Goal: Task Accomplishment & Management: Manage account settings

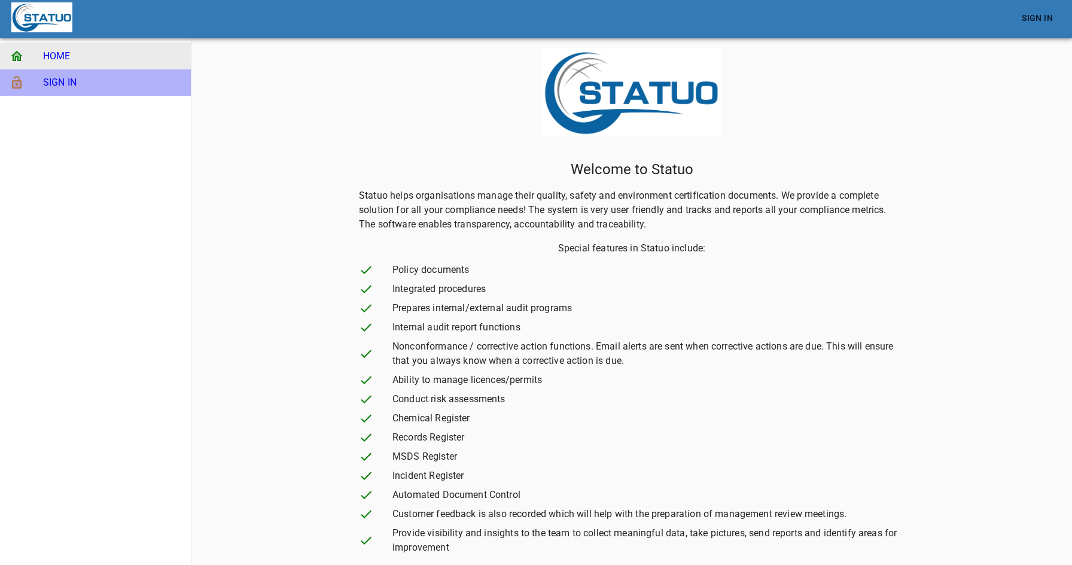
click at [124, 87] on span "SIGN IN" at bounding box center [112, 82] width 138 height 14
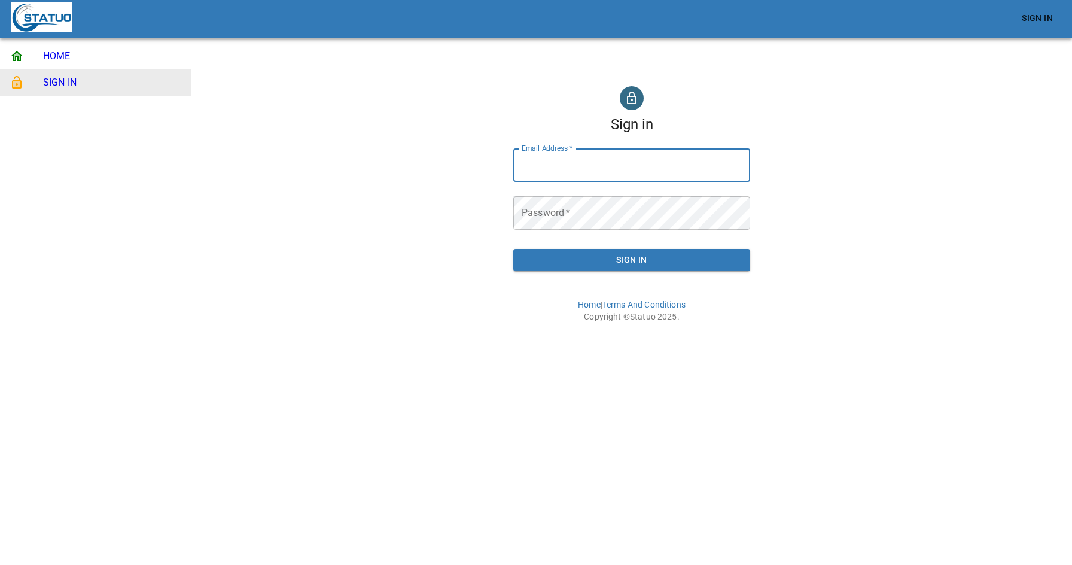
click at [550, 170] on input "Email Address   *" at bounding box center [631, 164] width 237 height 33
type input "[EMAIL_ADDRESS][DOMAIN_NAME]"
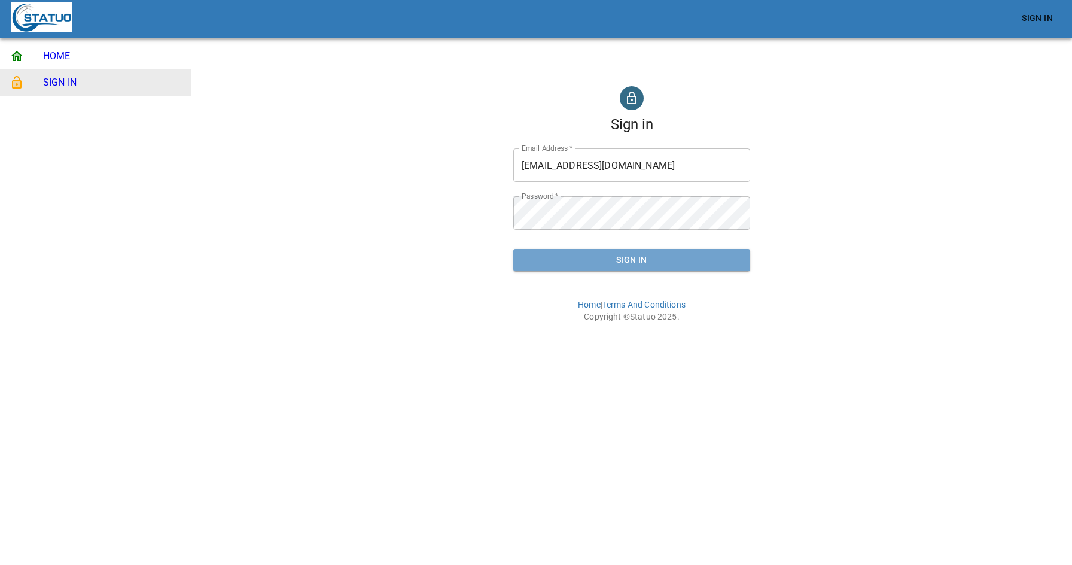
click at [662, 258] on span "Sign In" at bounding box center [632, 259] width 218 height 15
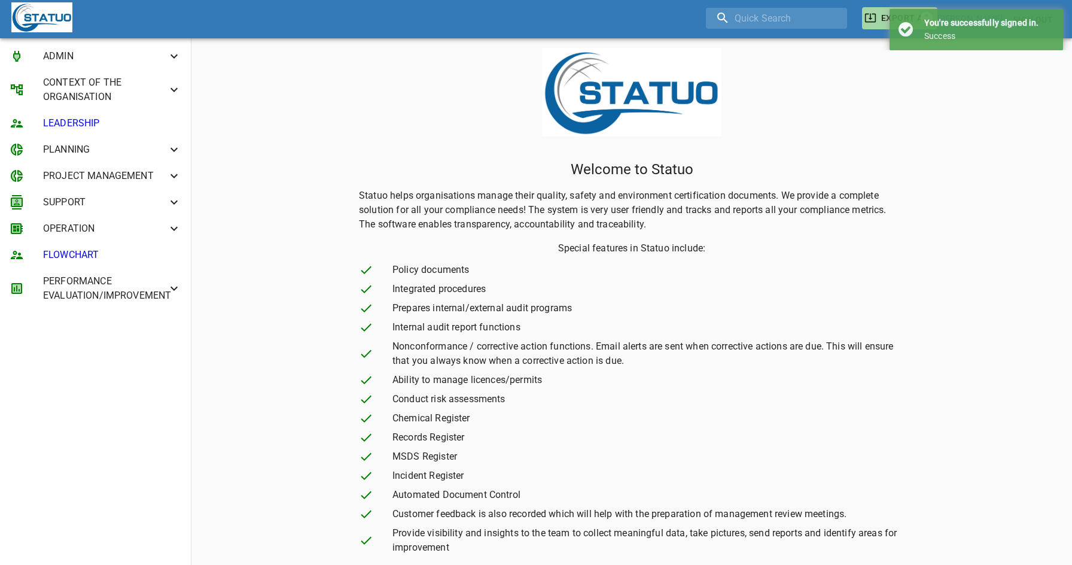
click at [83, 54] on span "ADMIN" at bounding box center [105, 56] width 124 height 14
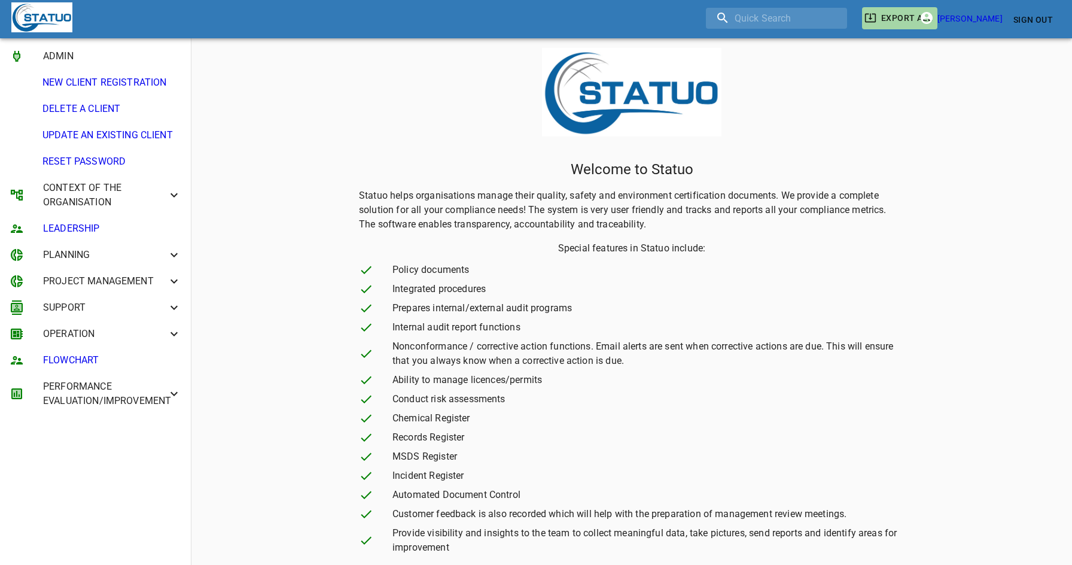
click at [109, 133] on span "UPDATE AN EXISTING CLIENT" at bounding box center [111, 135] width 139 height 14
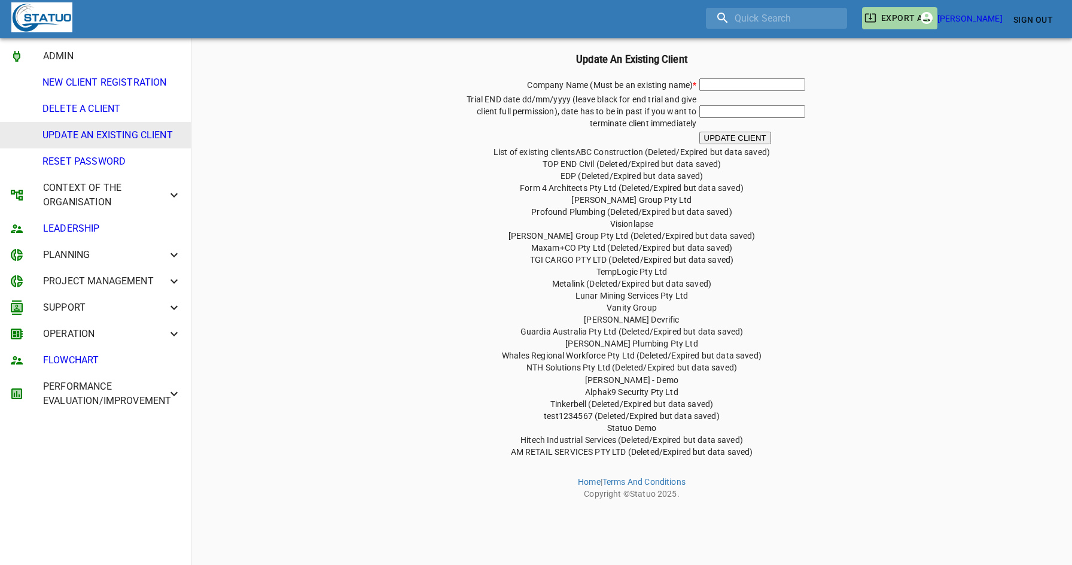
click at [102, 157] on span "RESET PASSWORD" at bounding box center [111, 161] width 139 height 14
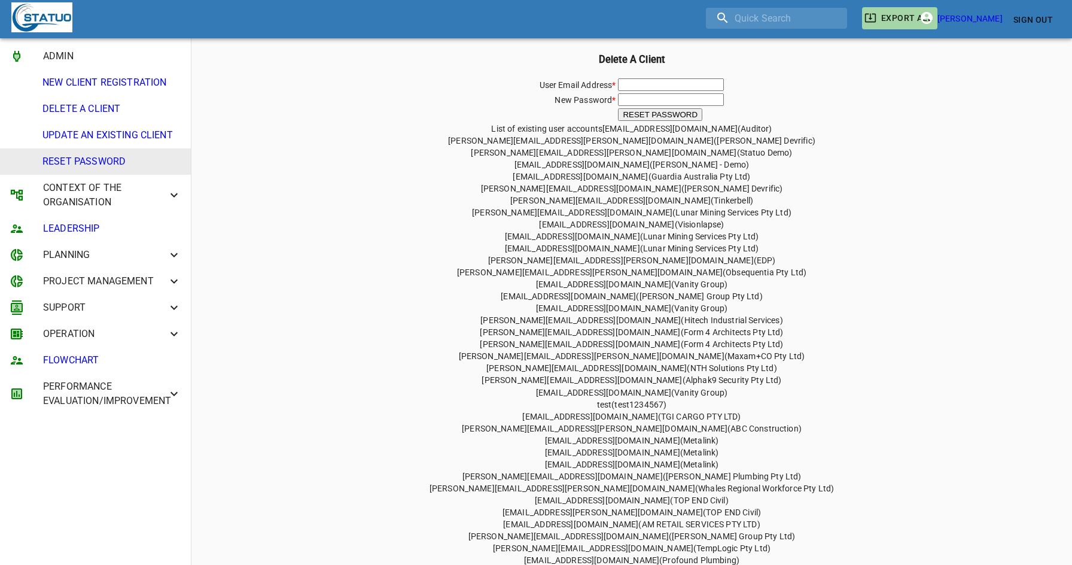
click at [804, 267] on div "User Email Address * New Password * RESET PASSWORD List of existing user accoun…" at bounding box center [631, 321] width 871 height 489
drag, startPoint x: 643, startPoint y: 394, endPoint x: 560, endPoint y: 388, distance: 83.9
click at [560, 388] on div "User Email Address * New Password * RESET PASSWORD List of existing user accoun…" at bounding box center [631, 320] width 871 height 489
copy span "[EMAIL_ADDRESS][DOMAIN_NAME]"
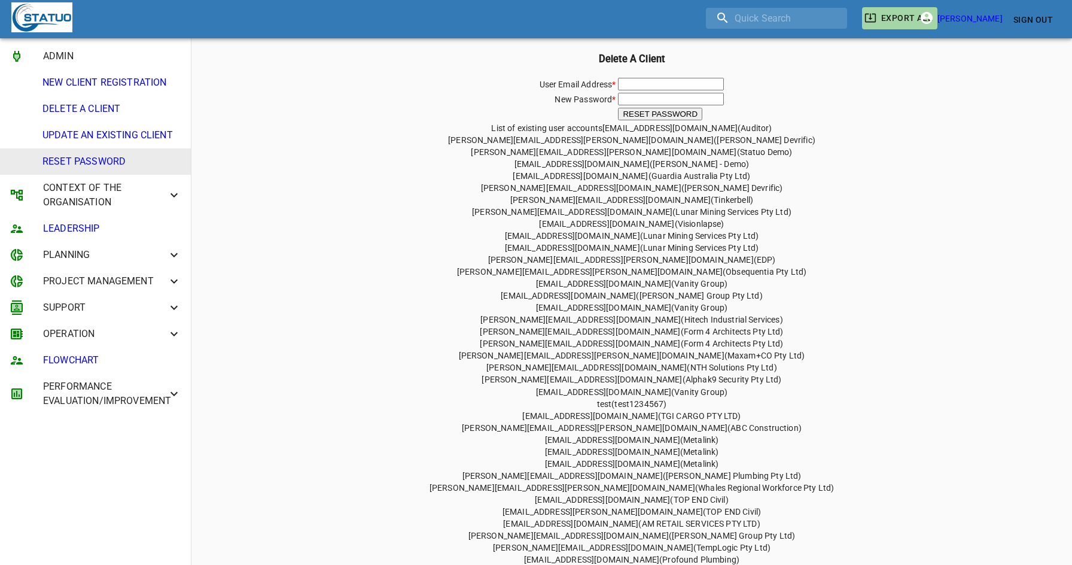
click at [662, 82] on input "text" at bounding box center [671, 84] width 106 height 13
paste input "[EMAIL_ADDRESS][DOMAIN_NAME]"
type input "[EMAIL_ADDRESS][DOMAIN_NAME]"
click at [655, 100] on input "text" at bounding box center [671, 99] width 106 height 13
paste input "[EMAIL_ADDRESS][DOMAIN_NAME]"
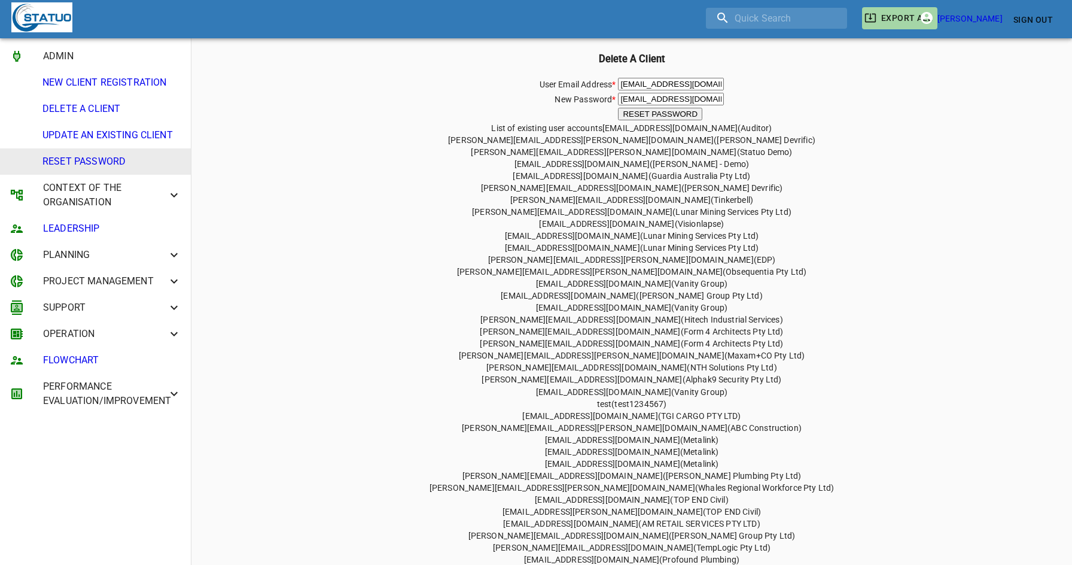
click at [630, 97] on input "[EMAIL_ADDRESS][DOMAIN_NAME]" at bounding box center [671, 99] width 106 height 13
type input "[EMAIL_ADDRESS][DOMAIN_NAME]"
click at [661, 114] on button "RESET PASSWORD" at bounding box center [660, 114] width 84 height 13
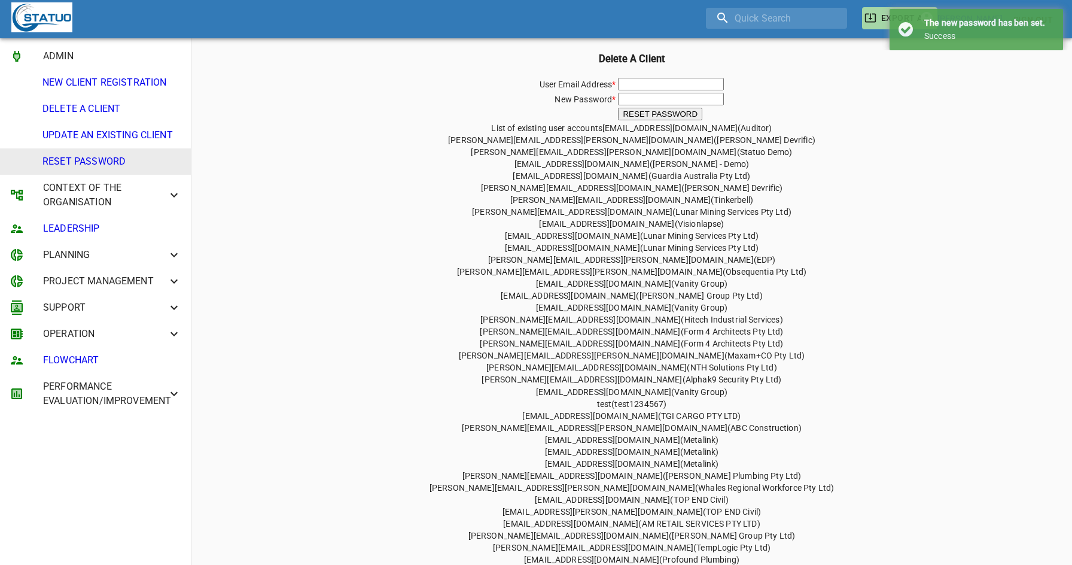
click at [616, 219] on span "[EMAIL_ADDRESS][DOMAIN_NAME] ( Visionlapse )" at bounding box center [631, 224] width 185 height 10
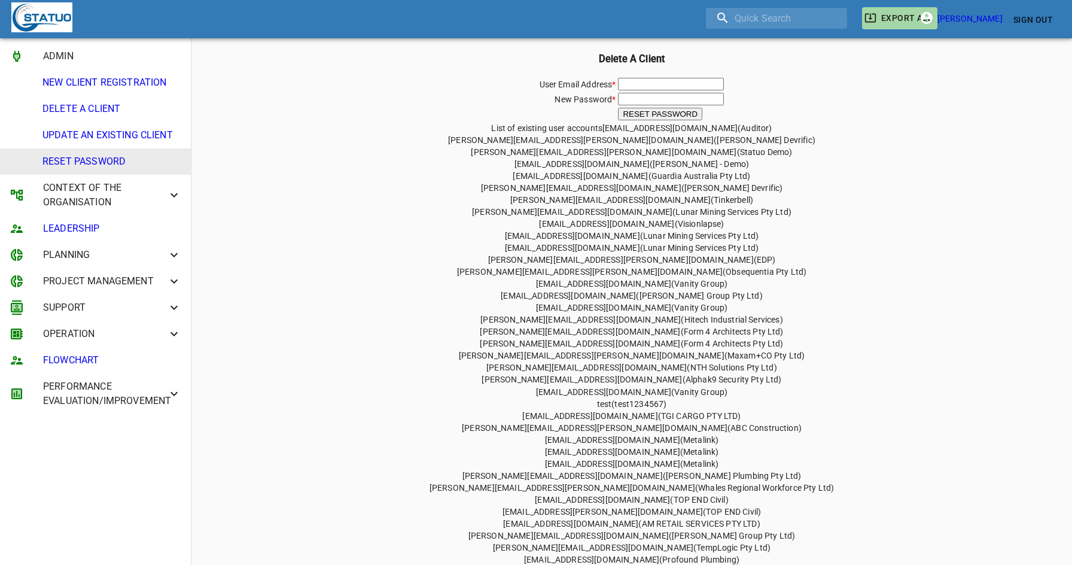
click at [108, 135] on span "UPDATE AN EXISTING CLIENT" at bounding box center [111, 135] width 139 height 14
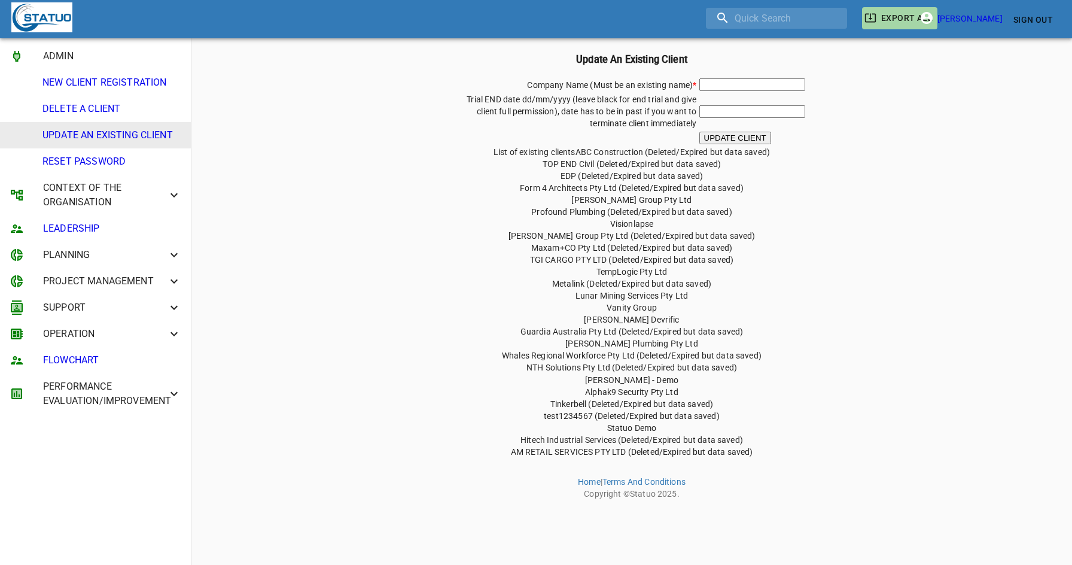
click at [397, 173] on div "Company Name (Must be an existing name) * Trial END date dd/mm/yyyy (leave blac…" at bounding box center [631, 267] width 871 height 380
click at [83, 106] on span "DELETE A CLIENT" at bounding box center [111, 109] width 139 height 14
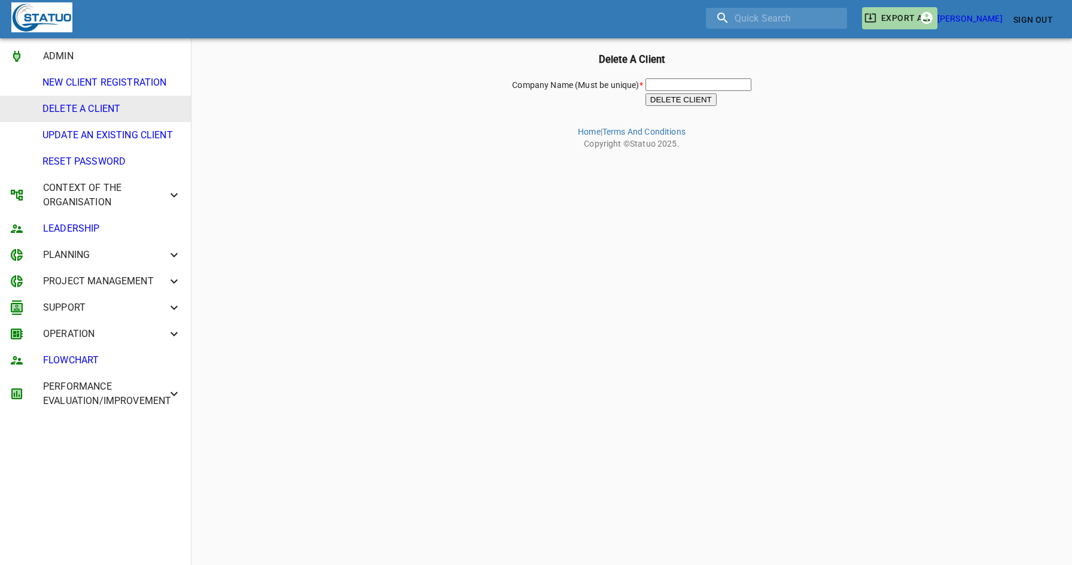
click at [87, 90] on li "NEW CLIENT REGISTRATION" at bounding box center [95, 82] width 191 height 26
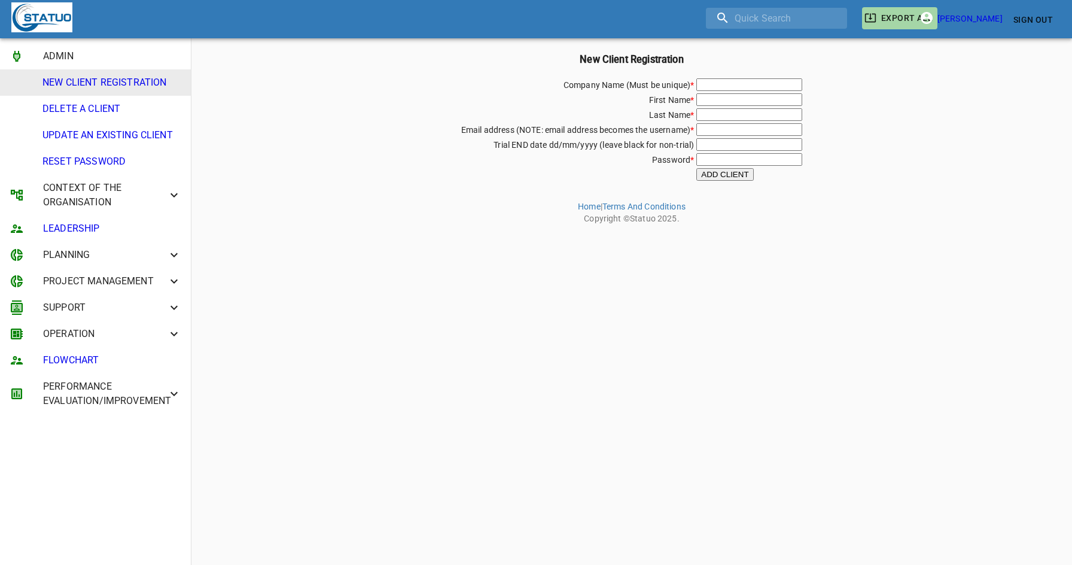
click at [388, 229] on html "EXPORT ALL [PERSON_NAME] Sign Out ADMIN NEW CLIENT REGISTRATION DELETE A CLIENT…" at bounding box center [536, 114] width 1072 height 229
click at [1026, 13] on span "Sign Out" at bounding box center [1032, 20] width 39 height 15
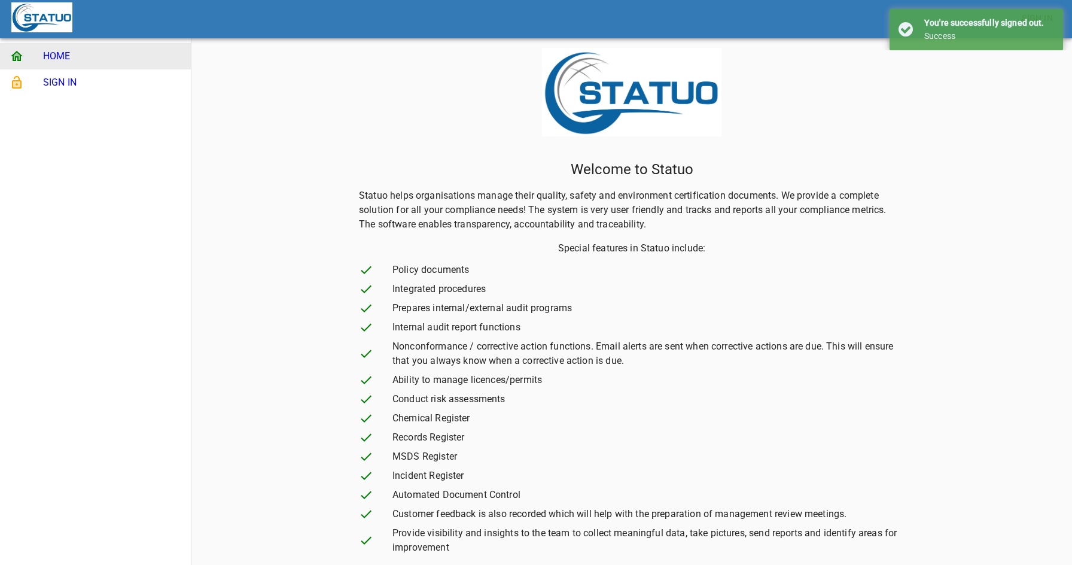
click at [78, 68] on li "HOME" at bounding box center [95, 56] width 191 height 26
click at [123, 75] on span "SIGN IN" at bounding box center [112, 82] width 138 height 14
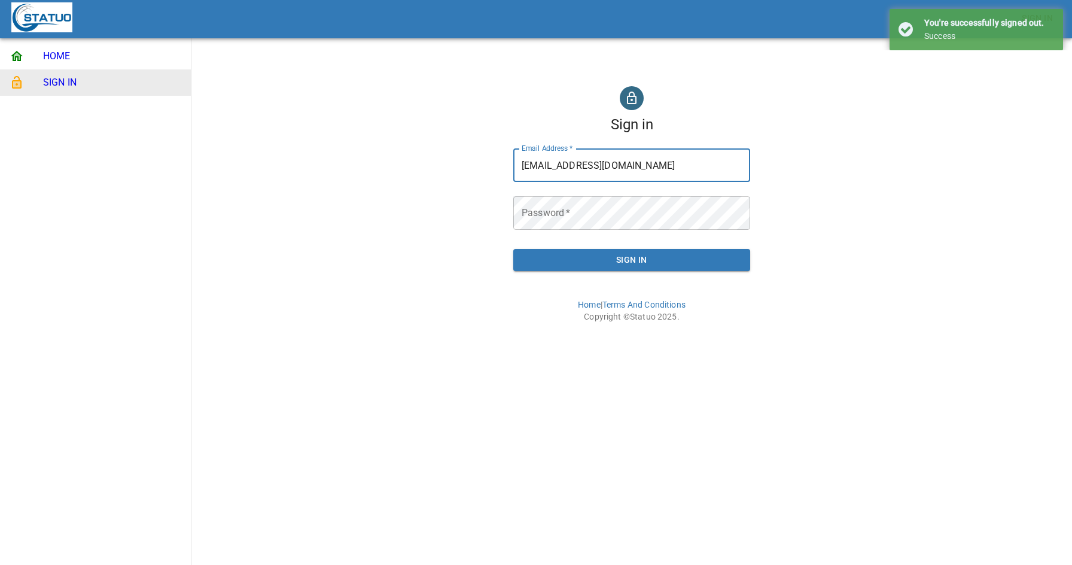
type input "[EMAIL_ADDRESS][DOMAIN_NAME]"
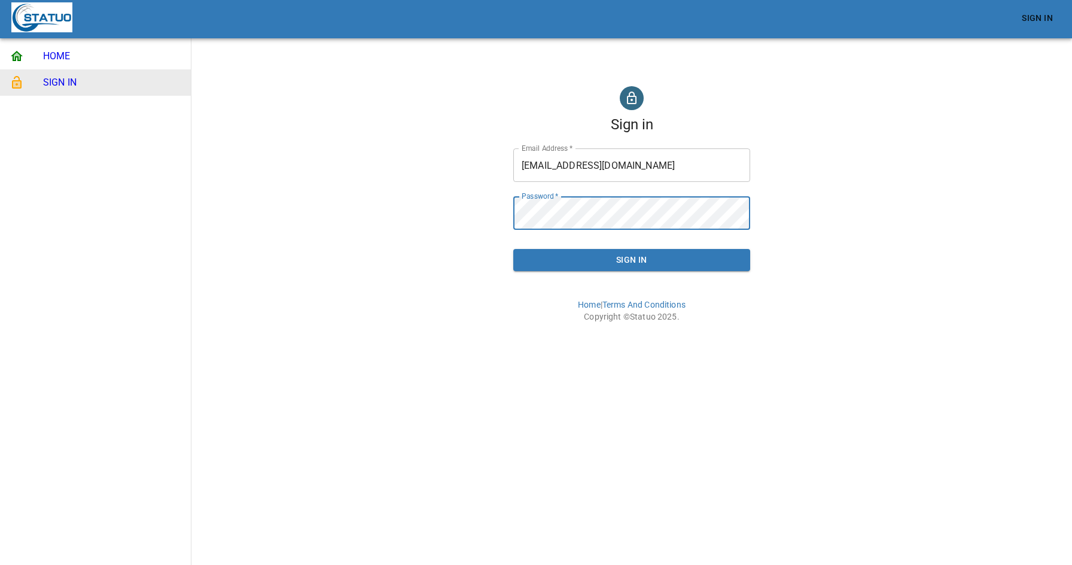
click at [590, 260] on span "Sign In" at bounding box center [632, 259] width 218 height 15
